Goal: Navigation & Orientation: Find specific page/section

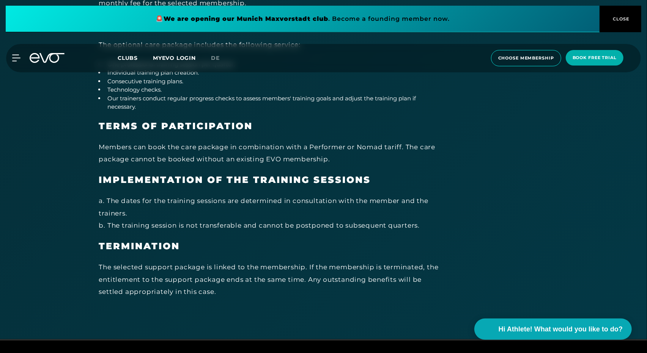
scroll to position [4008, 0]
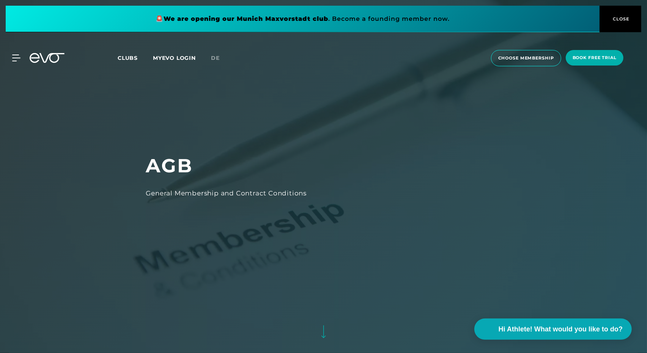
click at [128, 60] on span "Clubs" at bounding box center [128, 58] width 20 height 7
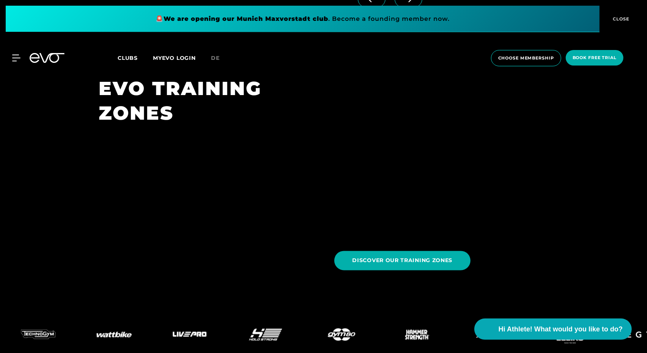
scroll to position [2693, 0]
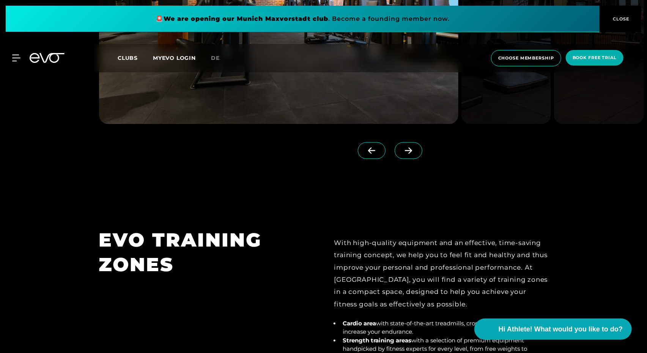
click at [57, 56] on icon at bounding box center [51, 58] width 25 height 10
